Goal: Task Accomplishment & Management: Complete application form

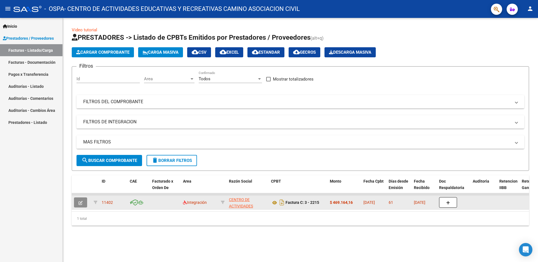
click at [80, 204] on icon "button" at bounding box center [80, 203] width 4 height 4
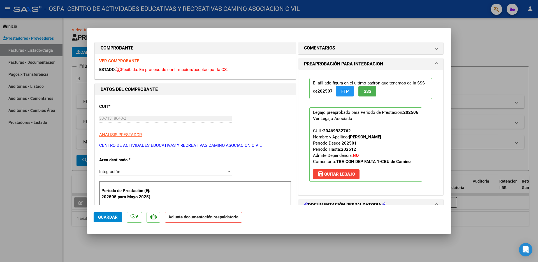
click at [425, 204] on mat-panel-title "DOCUMENTACIÓN RESPALDATORIA" at bounding box center [367, 205] width 127 height 7
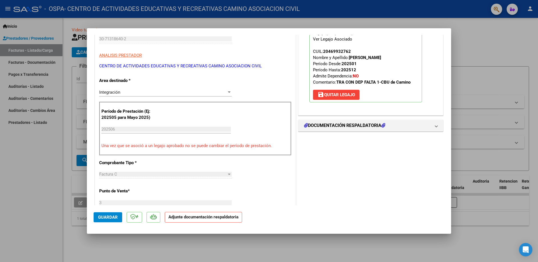
scroll to position [84, 0]
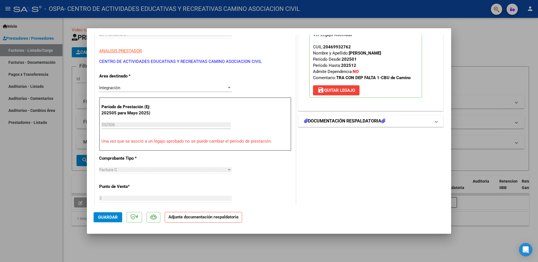
click at [383, 119] on icon at bounding box center [383, 121] width 4 height 4
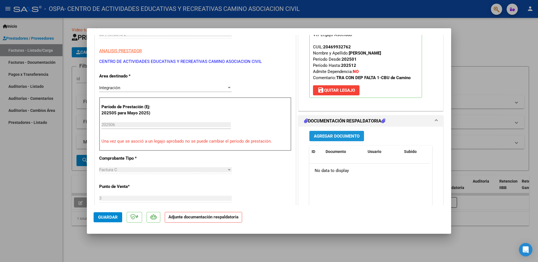
click at [346, 136] on span "Agregar Documento" at bounding box center [337, 136] width 46 height 5
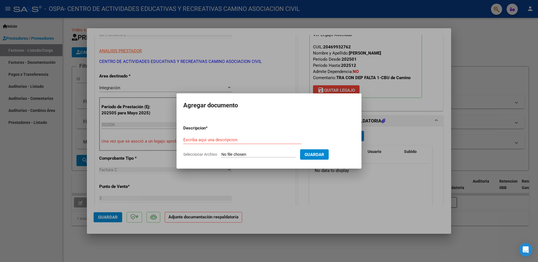
click at [283, 155] on input "Seleccionar Archivo" at bounding box center [258, 154] width 74 height 5
click at [448, 148] on div at bounding box center [269, 131] width 538 height 262
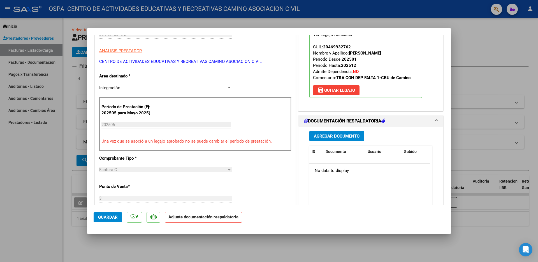
click at [309, 131] on button "Agregar Documento" at bounding box center [336, 136] width 55 height 10
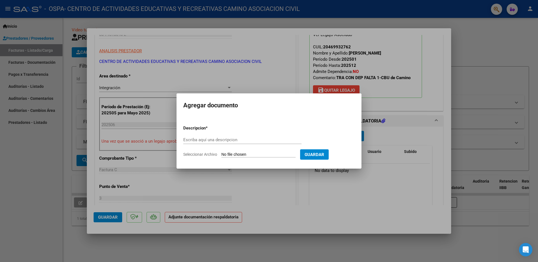
click at [309, 131] on button "Agregar Documento" at bounding box center [336, 136] width 55 height 10
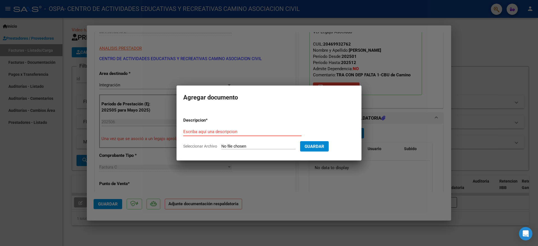
click at [210, 131] on input "Escriba aquí una descripcion" at bounding box center [242, 131] width 118 height 5
type input "planilla asistencia"
click at [210, 147] on span "Seleccionar Archivo" at bounding box center [200, 146] width 34 height 4
click at [221, 147] on input "Seleccionar Archivo" at bounding box center [258, 146] width 74 height 5
type input "C:\fakepath\planilla junio Giovaneklli.pdf"
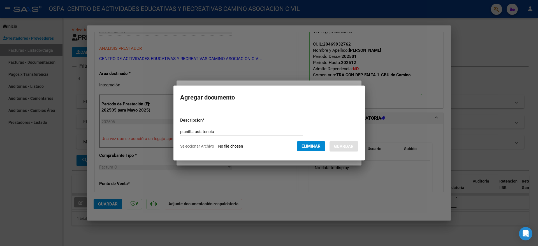
click at [211, 147] on span "Seleccionar Archivo" at bounding box center [197, 146] width 34 height 4
click at [214, 148] on app-file-uploader "Seleccionar Archivo Eliminar" at bounding box center [254, 146] width 149 height 5
click at [243, 129] on div "planilla asistencia Escriba aquí una descripcion" at bounding box center [241, 132] width 123 height 8
click at [311, 147] on span "Eliminar" at bounding box center [310, 146] width 19 height 5
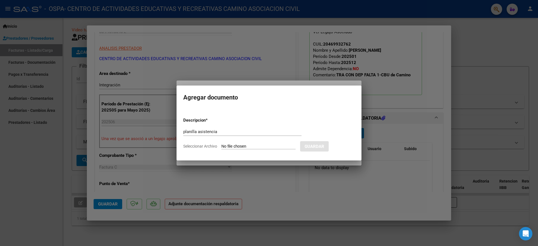
click at [274, 147] on input "Seleccionar Archivo" at bounding box center [258, 146] width 74 height 5
type input "C:\fakepath\planilla junio Giovaneklli.pdf"
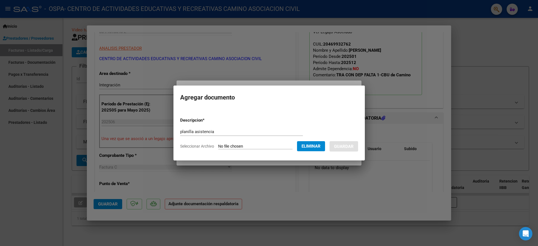
click at [403, 95] on div at bounding box center [269, 123] width 538 height 246
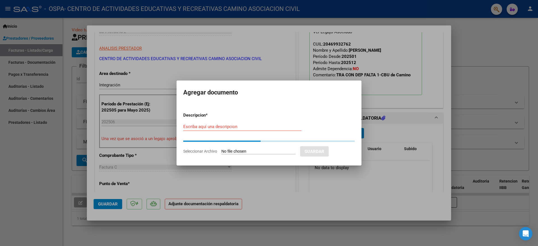
click at [441, 136] on div at bounding box center [269, 123] width 538 height 246
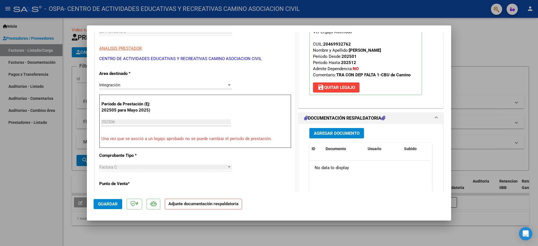
click at [212, 207] on p "Adjunte documentación respaldatoria" at bounding box center [203, 204] width 77 height 11
click at [231, 205] on strong "Adjunte documentación respaldatoria" at bounding box center [203, 204] width 70 height 5
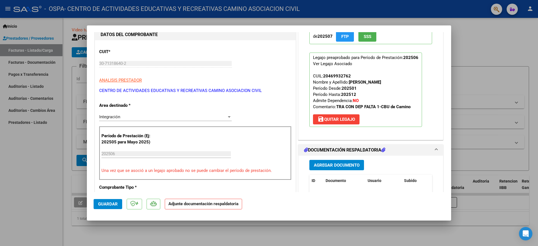
scroll to position [140, 0]
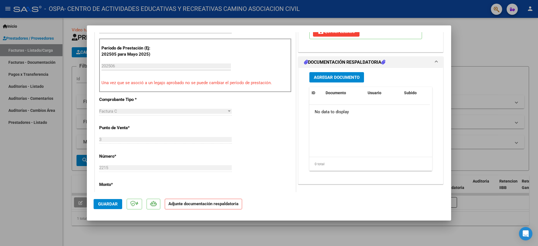
click at [237, 205] on strong "Adjunte documentación respaldatoria" at bounding box center [203, 204] width 70 height 5
drag, startPoint x: 237, startPoint y: 205, endPoint x: 416, endPoint y: 146, distance: 188.1
click at [240, 205] on p "Adjunte documentación respaldatoria" at bounding box center [203, 204] width 77 height 11
click at [442, 60] on mat-dialog-content "COMPROBANTE VER COMPROBANTE ESTADO: Recibida. En proceso de confirmacion/acepta…" at bounding box center [269, 112] width 364 height 160
click at [435, 60] on span at bounding box center [436, 62] width 2 height 7
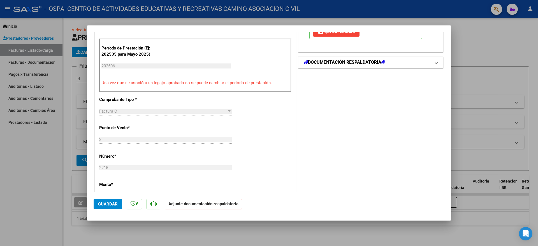
click at [435, 60] on span at bounding box center [436, 62] width 2 height 7
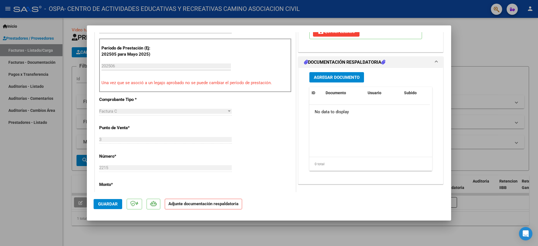
click at [329, 60] on h1 "DOCUMENTACIÓN RESPALDATORIA" at bounding box center [344, 62] width 81 height 7
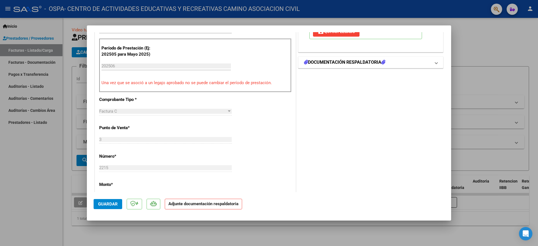
click at [334, 62] on h1 "DOCUMENTACIÓN RESPALDATORIA" at bounding box center [344, 62] width 81 height 7
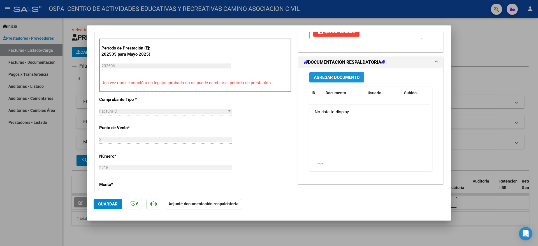
click at [342, 76] on span "Agregar Documento" at bounding box center [337, 77] width 46 height 5
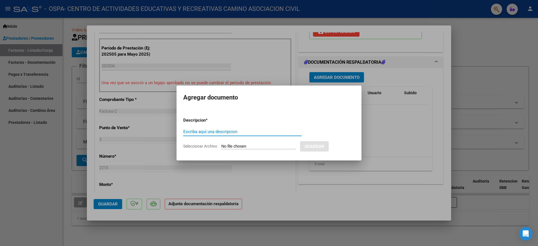
click at [195, 131] on input "Escriba aquí una descripcion" at bounding box center [242, 131] width 118 height 5
click at [212, 132] on input "Planilla Asistwncia" at bounding box center [242, 131] width 118 height 5
type input "Planilla Asistwecia"
click at [271, 147] on input "Seleccionar Archivo" at bounding box center [258, 146] width 74 height 5
type input "C:\fakepath\planilla junio Giovaneklli.pdf"
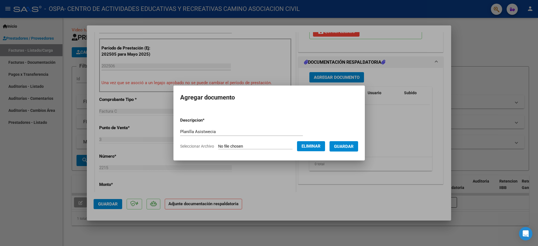
click at [343, 145] on span "Guardar" at bounding box center [344, 146] width 20 height 5
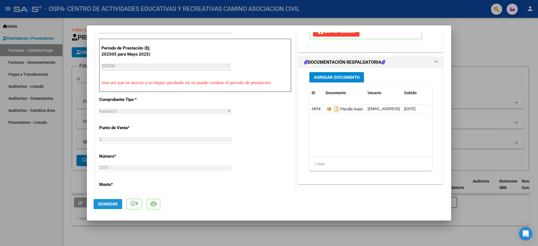
click at [108, 204] on span "Guardar" at bounding box center [108, 204] width 20 height 5
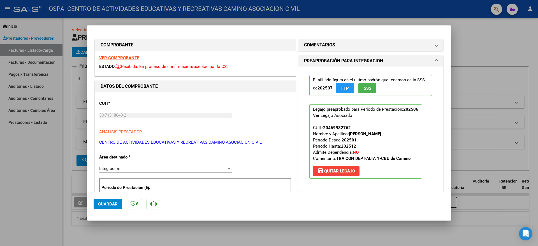
scroll to position [0, 0]
click at [51, 23] on div at bounding box center [269, 123] width 538 height 246
type input "$ 0,00"
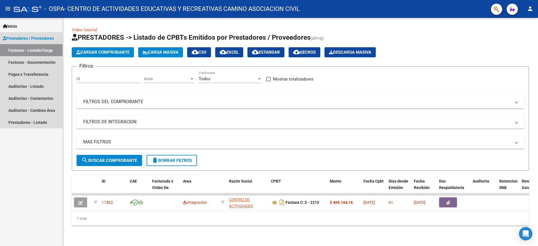
click at [14, 49] on link "Facturas - Listado/Carga" at bounding box center [31, 50] width 62 height 12
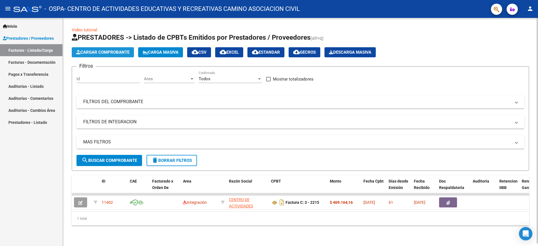
click at [99, 54] on span "Cargar Comprobante" at bounding box center [102, 52] width 53 height 5
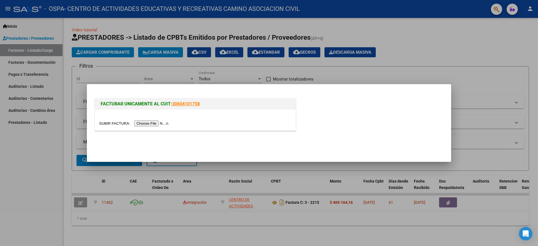
click at [167, 123] on input "file" at bounding box center [134, 124] width 71 height 6
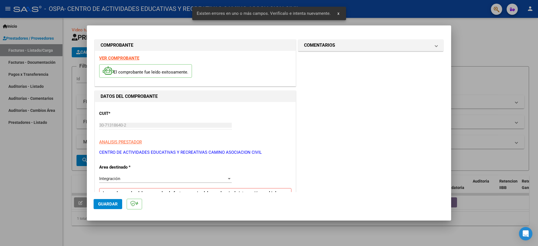
click at [153, 125] on input "30-71318640-2" at bounding box center [165, 125] width 132 height 5
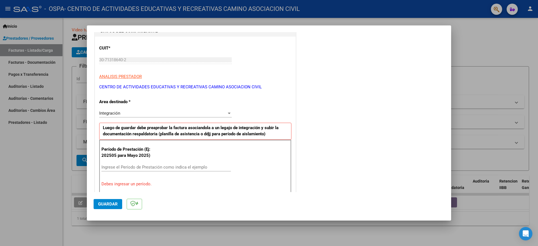
scroll to position [84, 0]
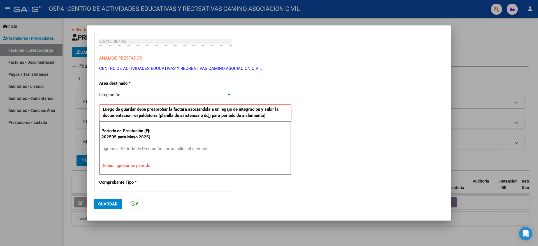
click at [228, 93] on div at bounding box center [229, 95] width 5 height 4
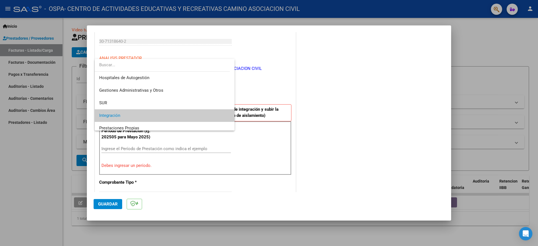
scroll to position [21, 0]
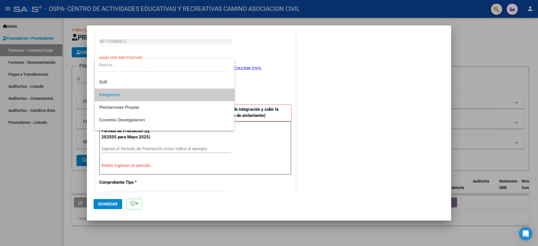
click at [470, 48] on div at bounding box center [269, 123] width 538 height 246
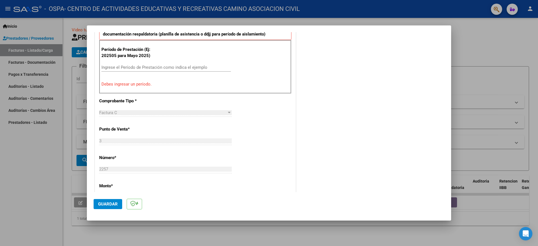
scroll to position [168, 0]
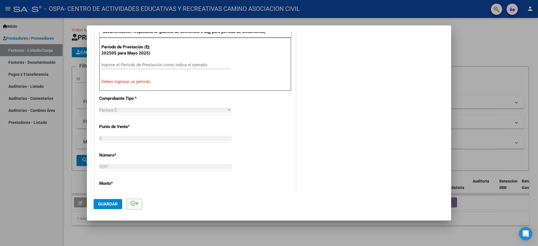
click at [120, 165] on input "2257" at bounding box center [165, 166] width 132 height 5
click at [111, 166] on input "2257" at bounding box center [165, 166] width 132 height 5
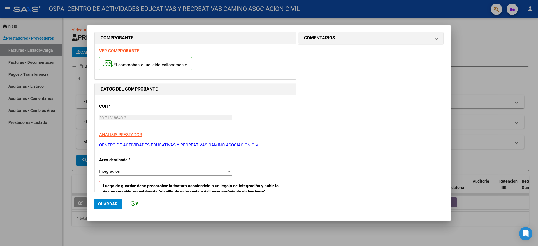
scroll to position [0, 0]
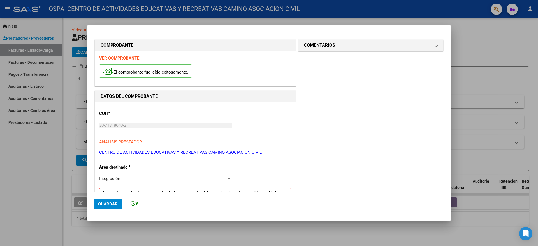
click at [135, 57] on strong "VER COMPROBANTE" at bounding box center [119, 58] width 40 height 5
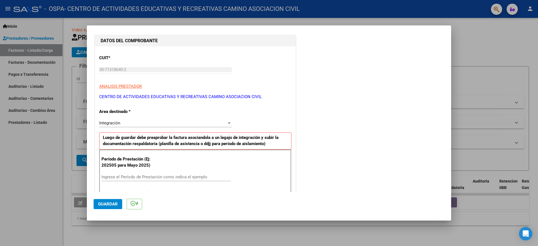
scroll to position [56, 0]
click at [110, 176] on input "Ingrese el Período de Prestación como indica el ejemplo" at bounding box center [165, 176] width 129 height 5
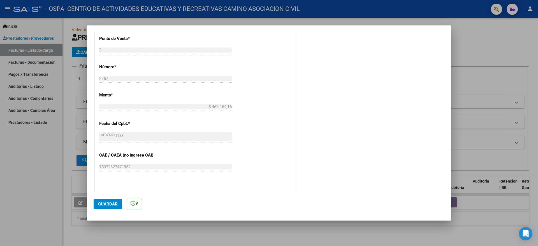
scroll to position [326, 0]
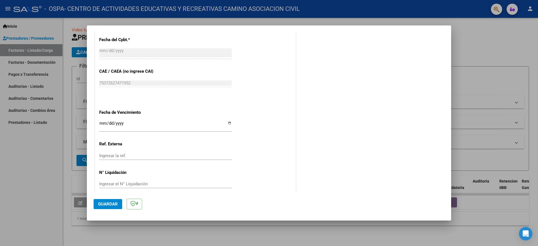
type input "202507"
drag, startPoint x: 103, startPoint y: 203, endPoint x: 109, endPoint y: 202, distance: 5.7
click at [104, 203] on span "Guardar" at bounding box center [108, 204] width 20 height 5
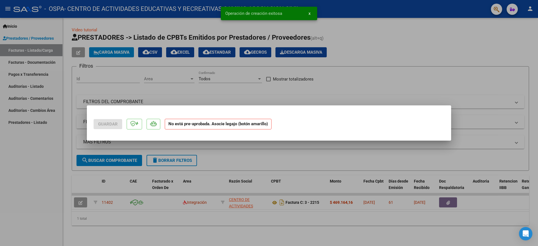
scroll to position [0, 0]
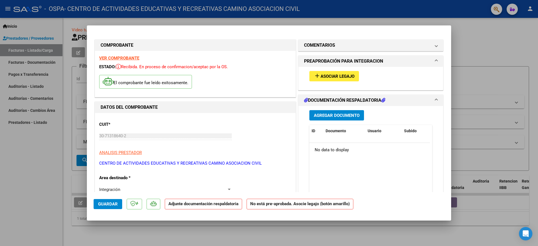
click at [342, 117] on span "Agregar Documento" at bounding box center [337, 115] width 46 height 5
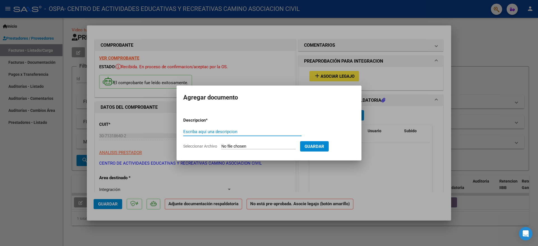
click at [269, 131] on input "Escriba aquí una descripcion" at bounding box center [242, 131] width 118 height 5
type input "planilla asistencia"
click at [239, 147] on input "Seleccionar Archivo" at bounding box center [258, 146] width 74 height 5
type input "C:\fakepath\[PERSON_NAME] planilla julio.pdf"
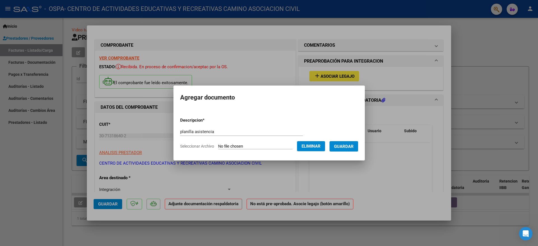
click at [343, 146] on span "Guardar" at bounding box center [344, 146] width 20 height 5
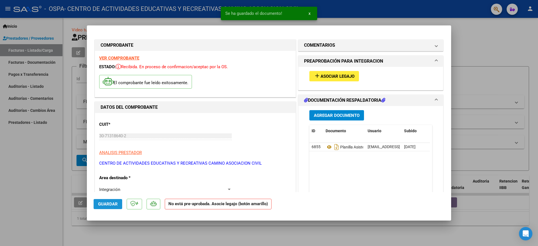
click at [102, 205] on span "Guardar" at bounding box center [108, 204] width 20 height 5
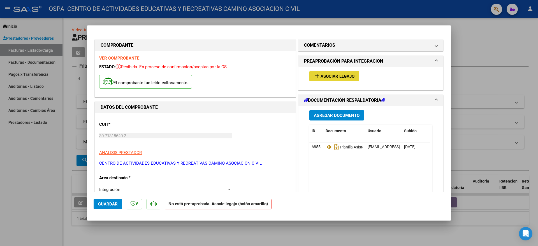
click at [338, 74] on span "Asociar Legajo" at bounding box center [337, 76] width 34 height 5
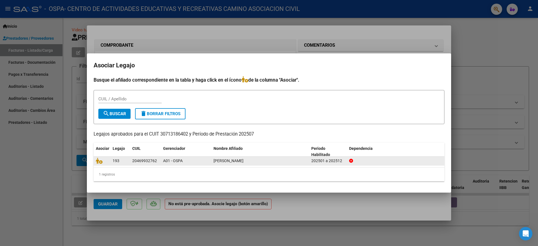
drag, startPoint x: 157, startPoint y: 161, endPoint x: 129, endPoint y: 158, distance: 27.9
click at [129, 158] on div "193 20469932762 A01 - OSPA [PERSON_NAME] 202501 a 202512" at bounding box center [269, 161] width 351 height 9
copy div "20469932762"
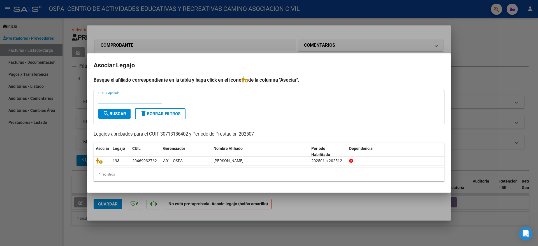
paste input "20469932762"
click at [120, 112] on span "search Buscar" at bounding box center [114, 113] width 23 height 5
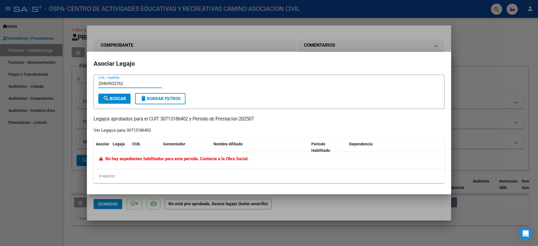
click at [131, 83] on input "20469932762" at bounding box center [129, 83] width 63 height 5
type input "2"
click at [113, 82] on input "CUIL / Apellido" at bounding box center [129, 83] width 63 height 5
type input "[PERSON_NAME]"
click at [118, 96] on button "search Buscar" at bounding box center [114, 99] width 32 height 10
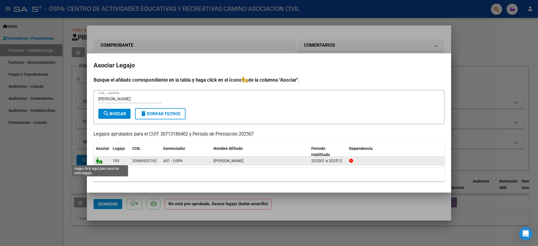
click at [98, 161] on icon at bounding box center [99, 161] width 7 height 6
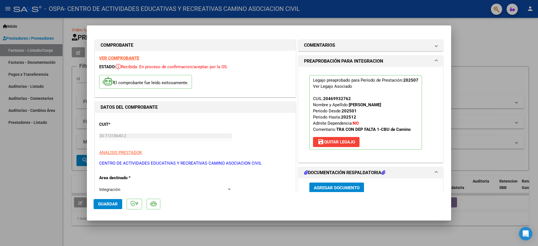
click at [106, 207] on span "Guardar" at bounding box center [108, 204] width 20 height 5
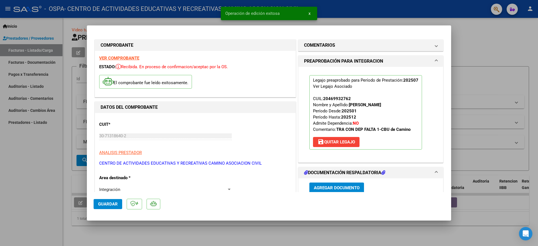
click at [111, 203] on span "Guardar" at bounding box center [108, 204] width 20 height 5
click at [309, 13] on span "x" at bounding box center [309, 13] width 2 height 5
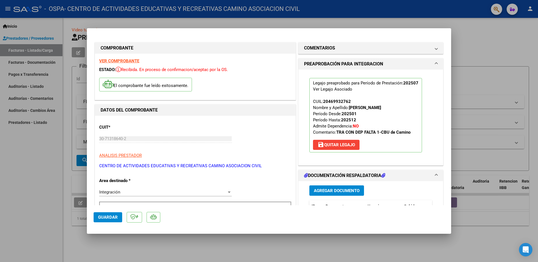
click at [68, 20] on div at bounding box center [269, 131] width 538 height 262
type input "$ 0,00"
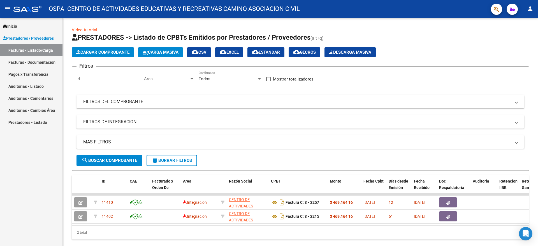
click at [18, 52] on link "Facturas - Listado/Carga" at bounding box center [31, 50] width 62 height 12
click at [23, 62] on link "Facturas - Documentación" at bounding box center [31, 62] width 62 height 12
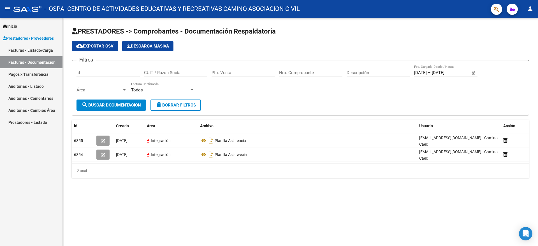
click at [92, 71] on input "Id" at bounding box center [107, 72] width 63 height 5
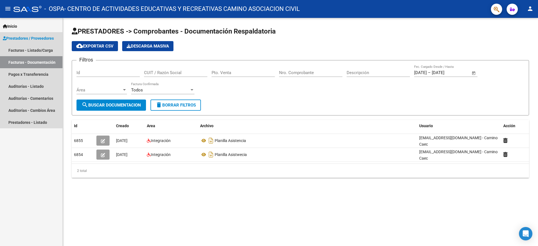
click at [25, 35] on span "Prestadores / Proveedores" at bounding box center [28, 38] width 51 height 6
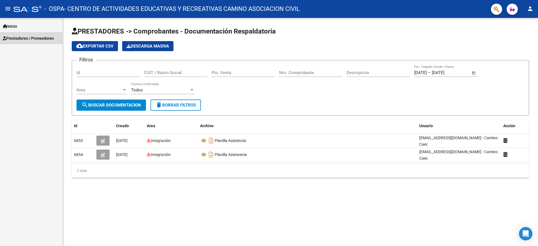
click at [22, 39] on span "Prestadores / Proveedores" at bounding box center [28, 38] width 51 height 6
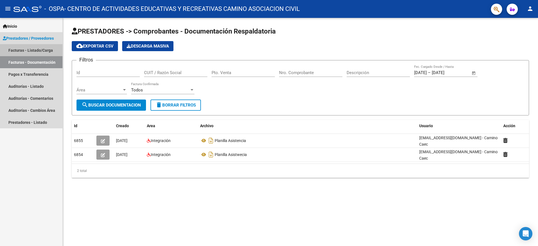
click at [15, 47] on link "Facturas - Listado/Carga" at bounding box center [31, 50] width 62 height 12
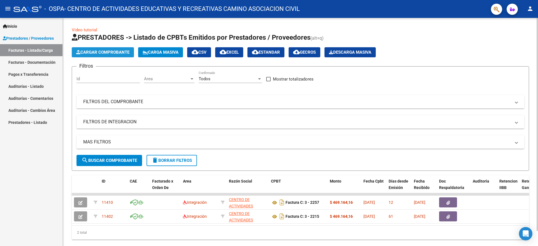
click at [103, 51] on span "Cargar Comprobante" at bounding box center [102, 52] width 53 height 5
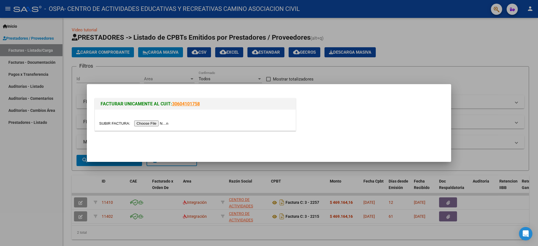
click at [158, 124] on input "file" at bounding box center [134, 124] width 71 height 6
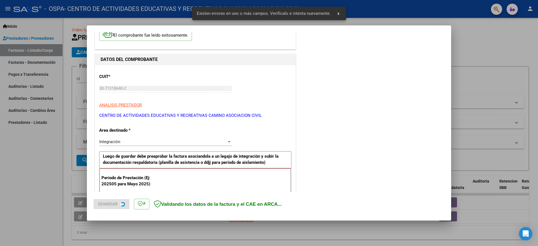
scroll to position [104, 0]
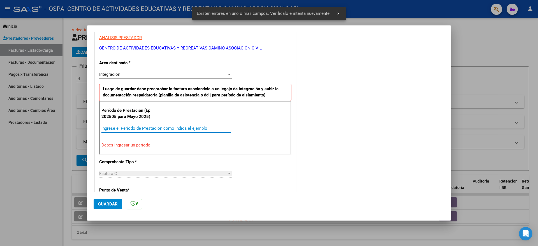
click at [125, 127] on input "Ingrese el Período de Prestación como indica el ejemplo" at bounding box center [165, 128] width 129 height 5
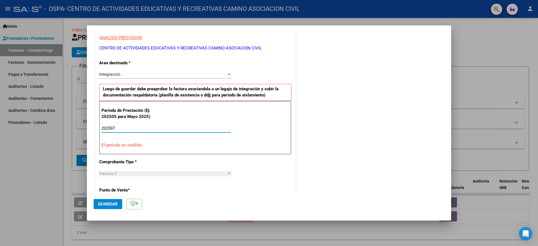
click at [113, 128] on input "202597" at bounding box center [165, 128] width 129 height 5
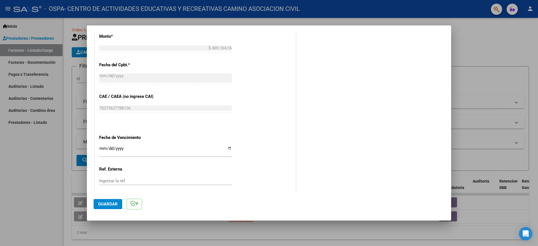
scroll to position [326, 0]
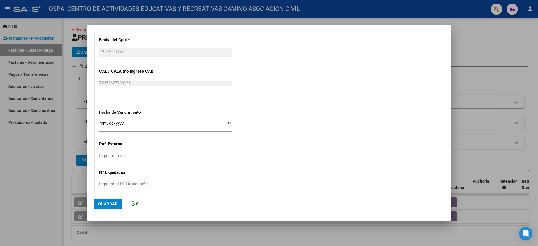
type input "202507"
click at [107, 204] on span "Guardar" at bounding box center [108, 204] width 20 height 5
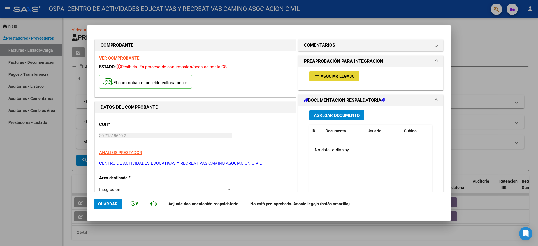
click at [341, 76] on span "Asociar Legajo" at bounding box center [337, 76] width 34 height 5
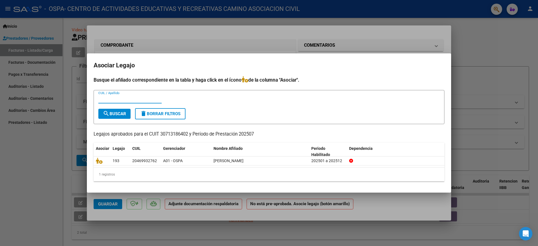
click at [131, 100] on input "CUIL / Apellido" at bounding box center [129, 99] width 63 height 5
type input "[PERSON_NAME]"
click at [119, 111] on span "search Buscar" at bounding box center [114, 113] width 23 height 5
click at [118, 114] on span "search Buscar" at bounding box center [114, 113] width 23 height 5
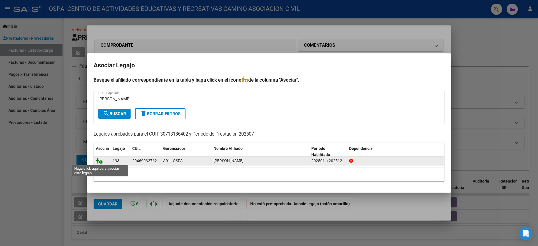
click at [100, 160] on icon at bounding box center [99, 161] width 7 height 6
